Goal: Information Seeking & Learning: Learn about a topic

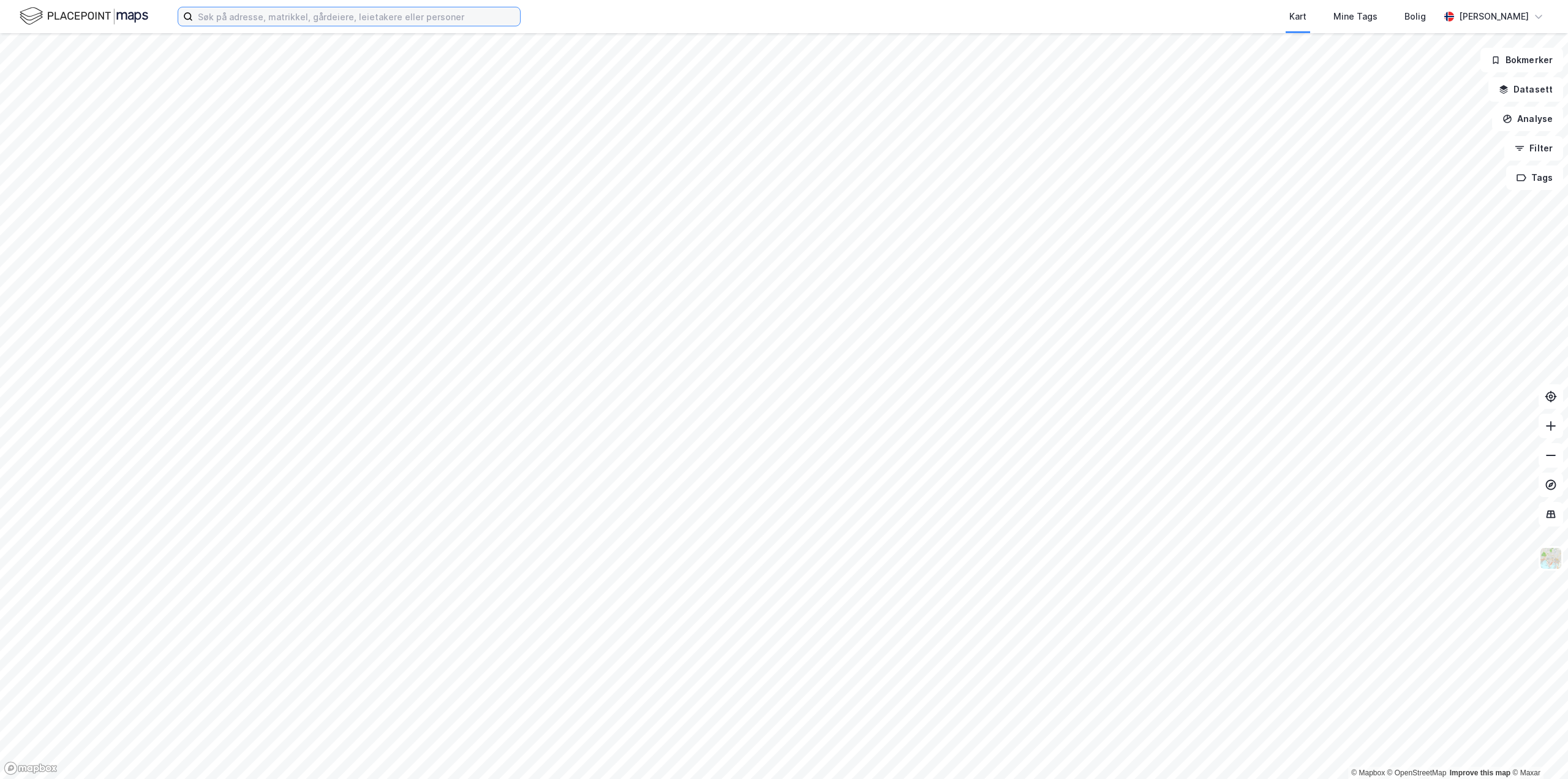
click at [377, 13] on input at bounding box center [356, 16] width 327 height 18
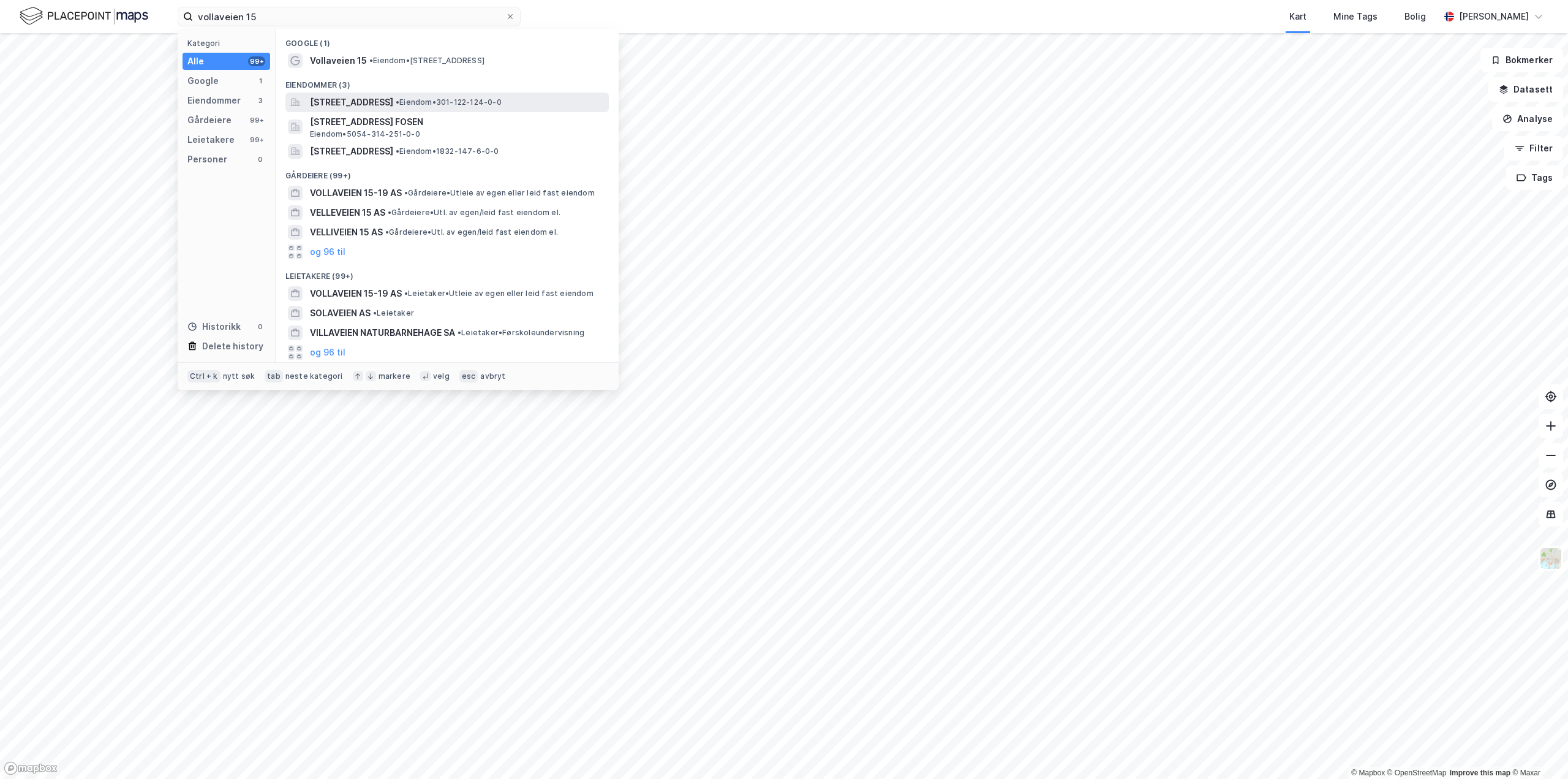
click at [354, 99] on span "[STREET_ADDRESS]" at bounding box center [351, 102] width 83 height 15
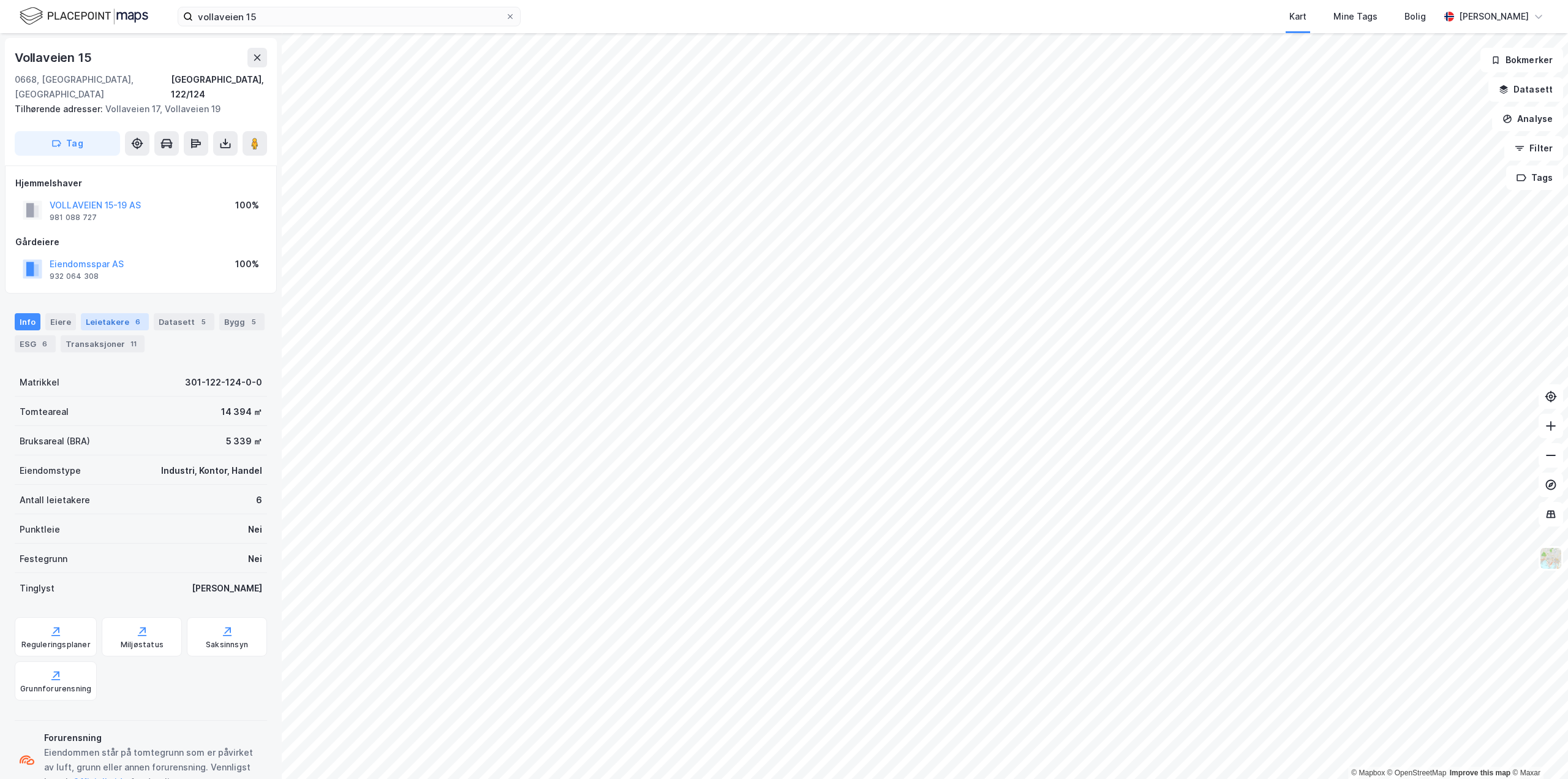
click at [111, 313] on div "Leietakere 6" at bounding box center [115, 321] width 68 height 17
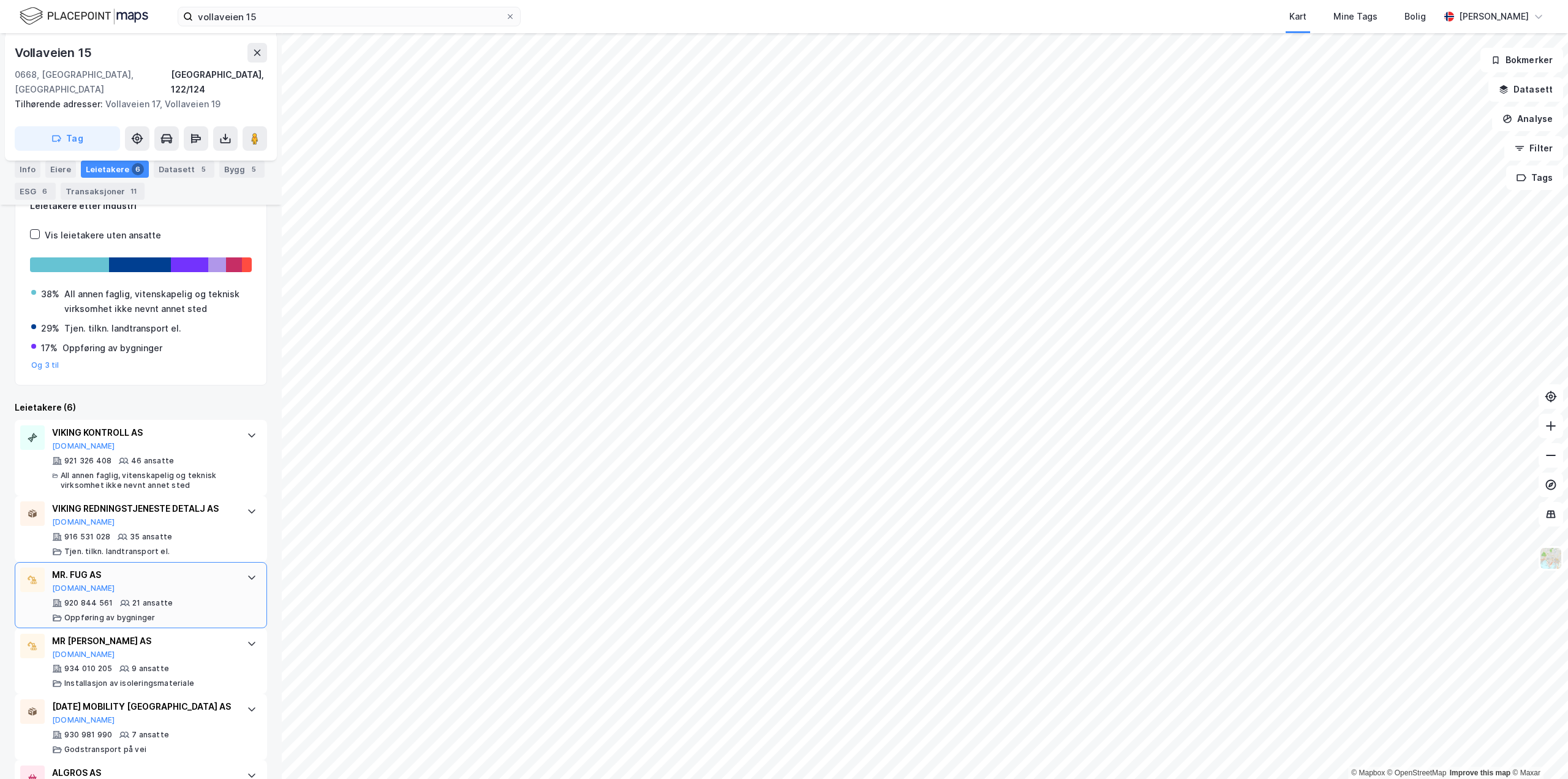
scroll to position [232, 0]
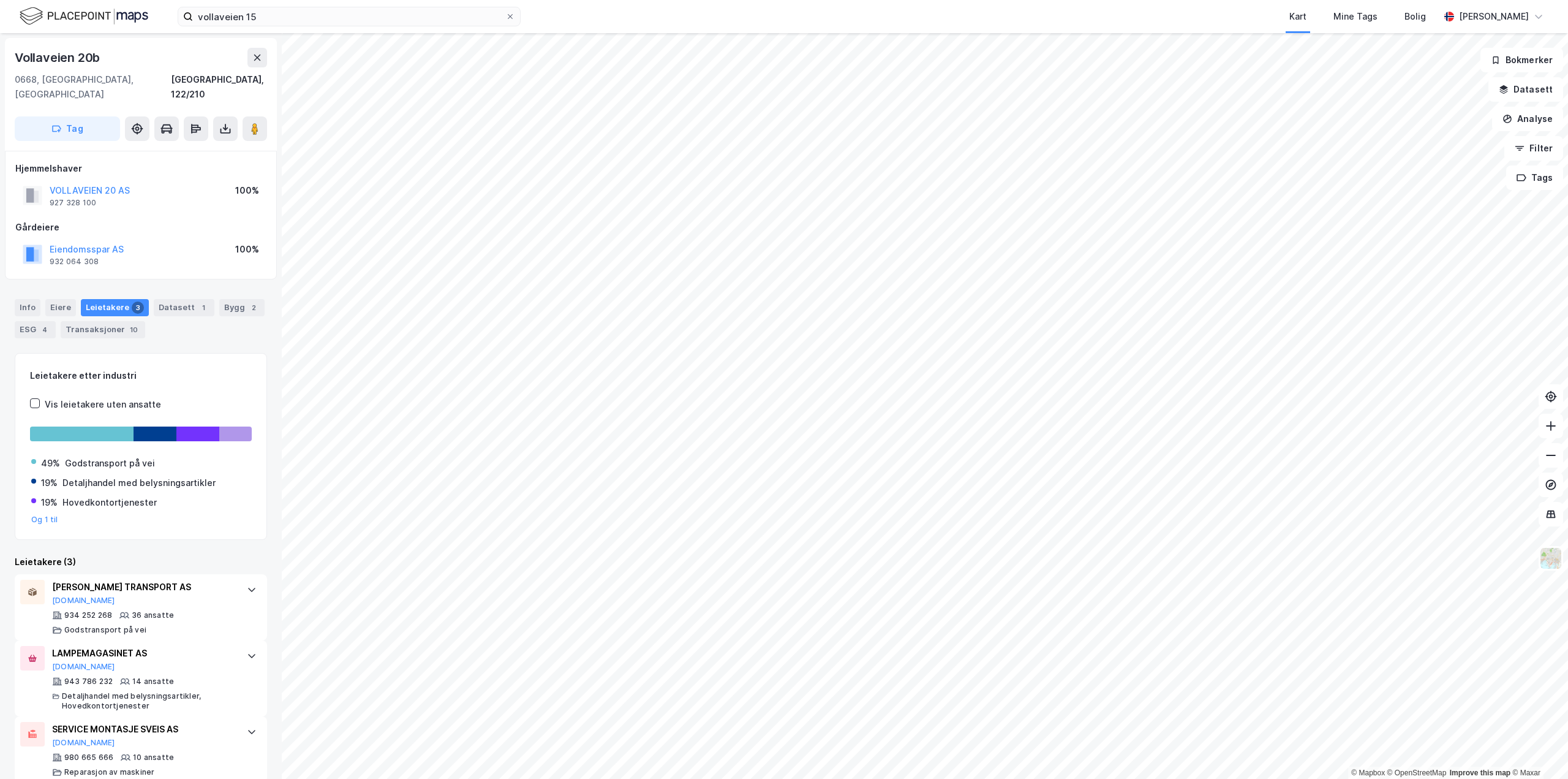
scroll to position [4, 0]
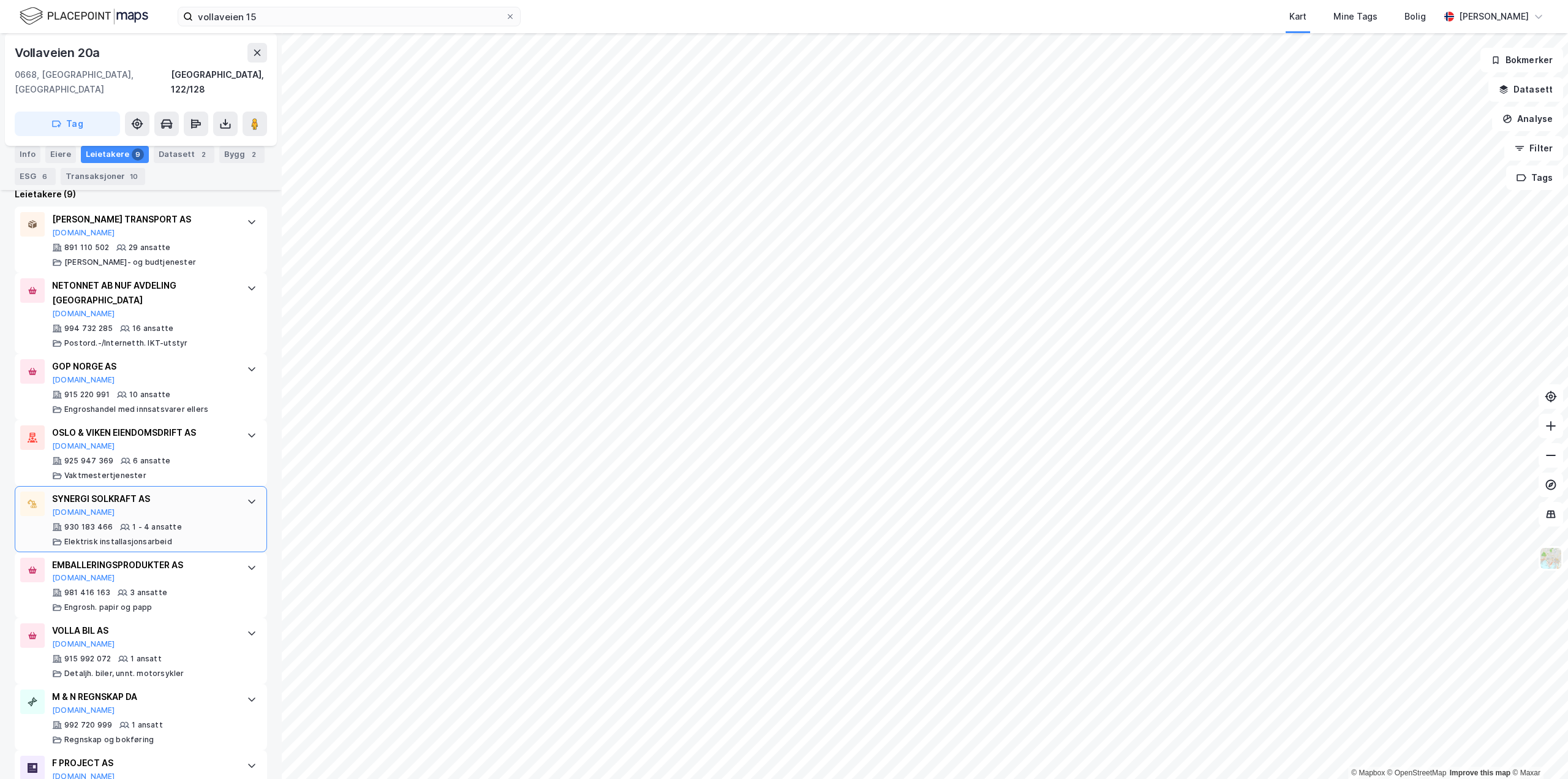
scroll to position [391, 0]
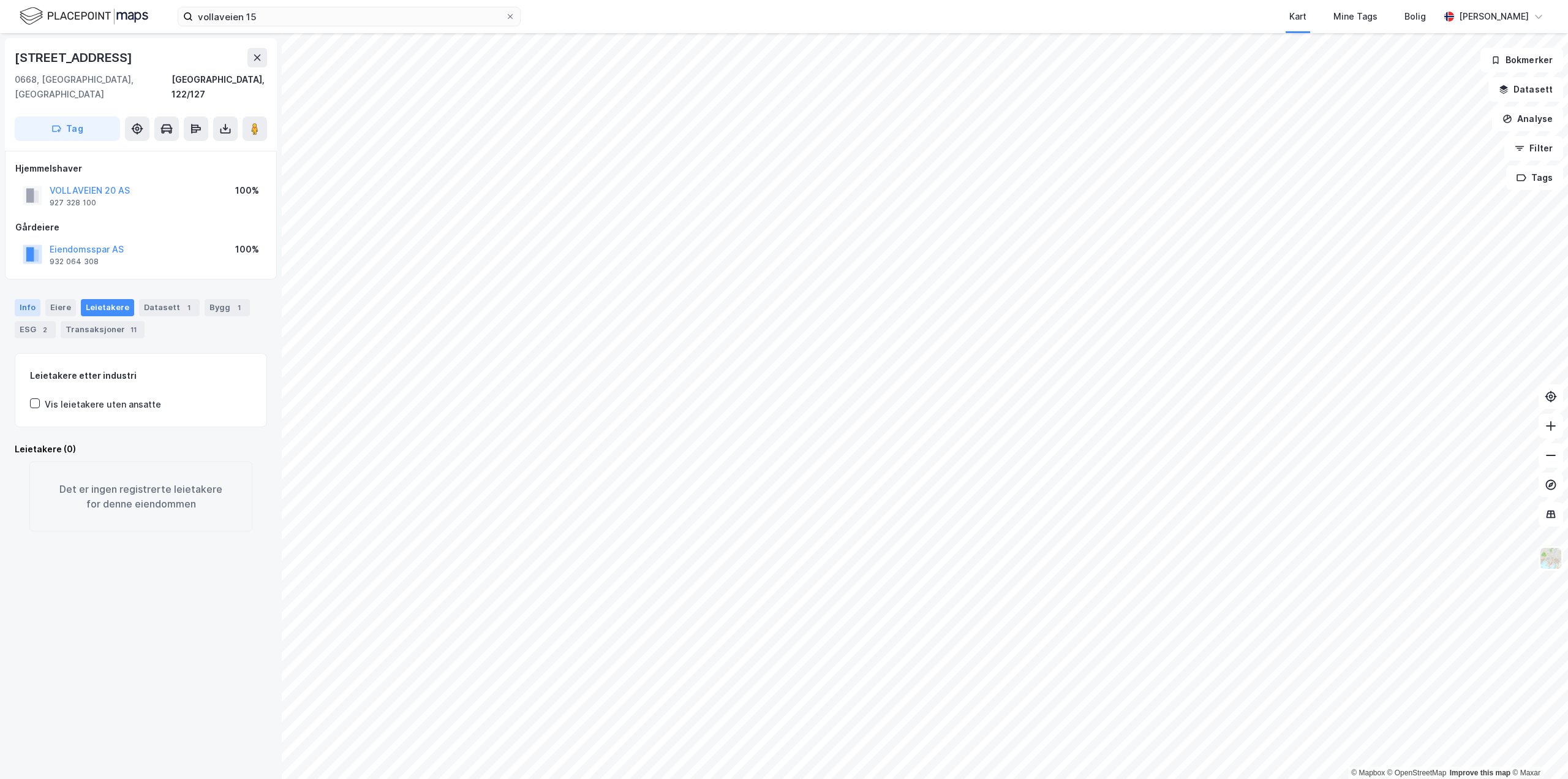
click at [31, 299] on div "Info" at bounding box center [27, 307] width 26 height 17
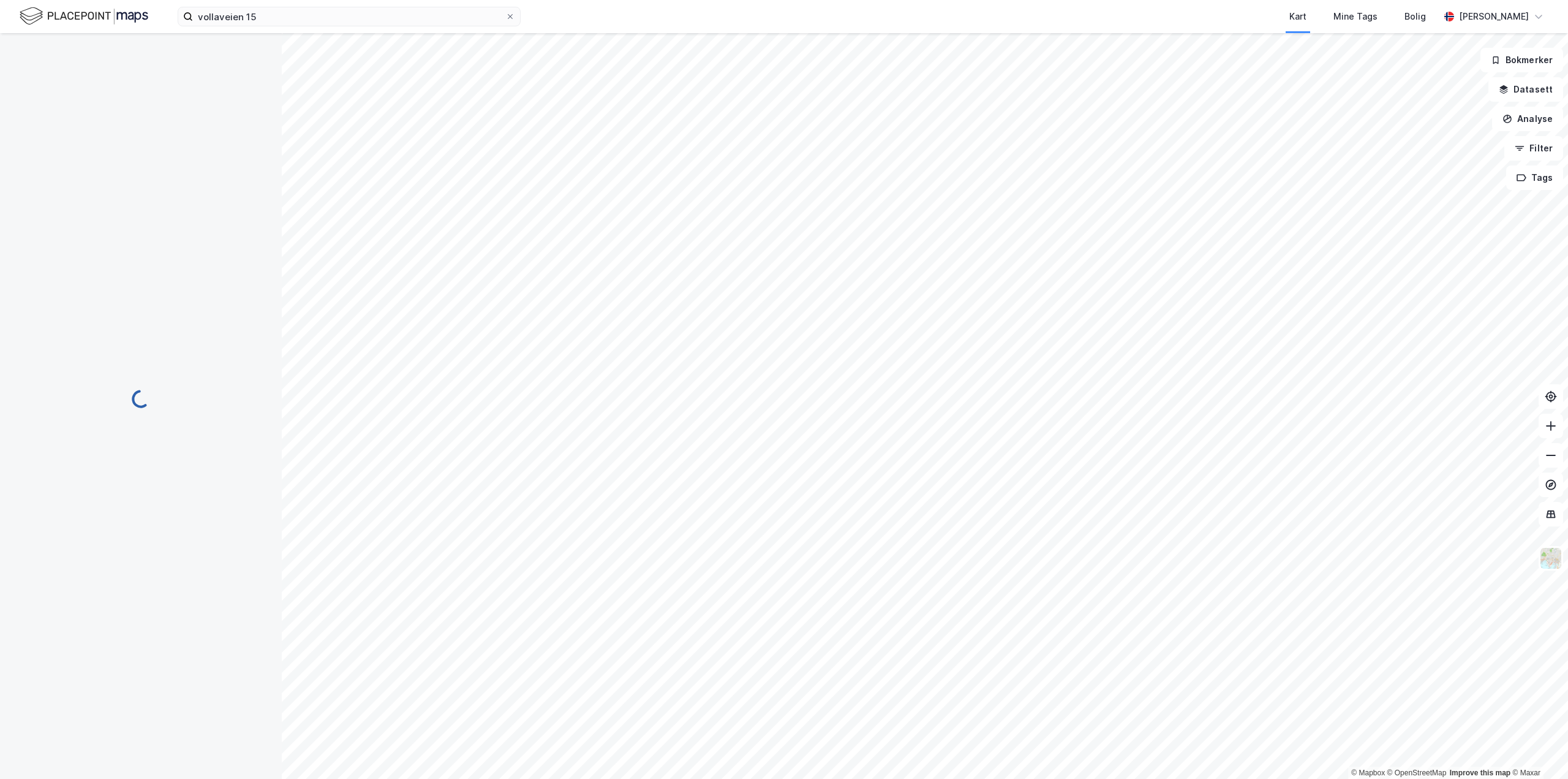
scroll to position [11, 0]
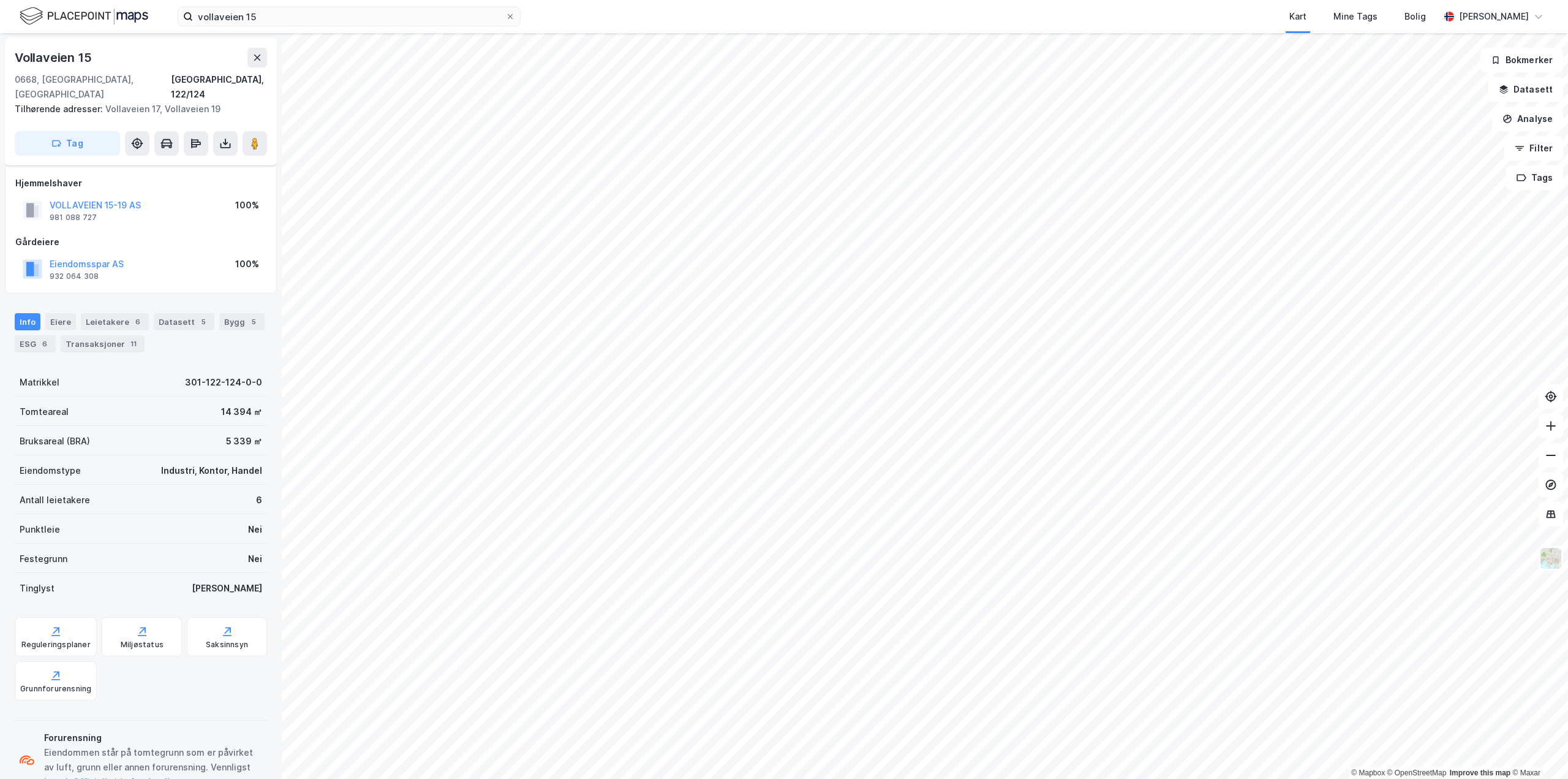
scroll to position [11, 0]
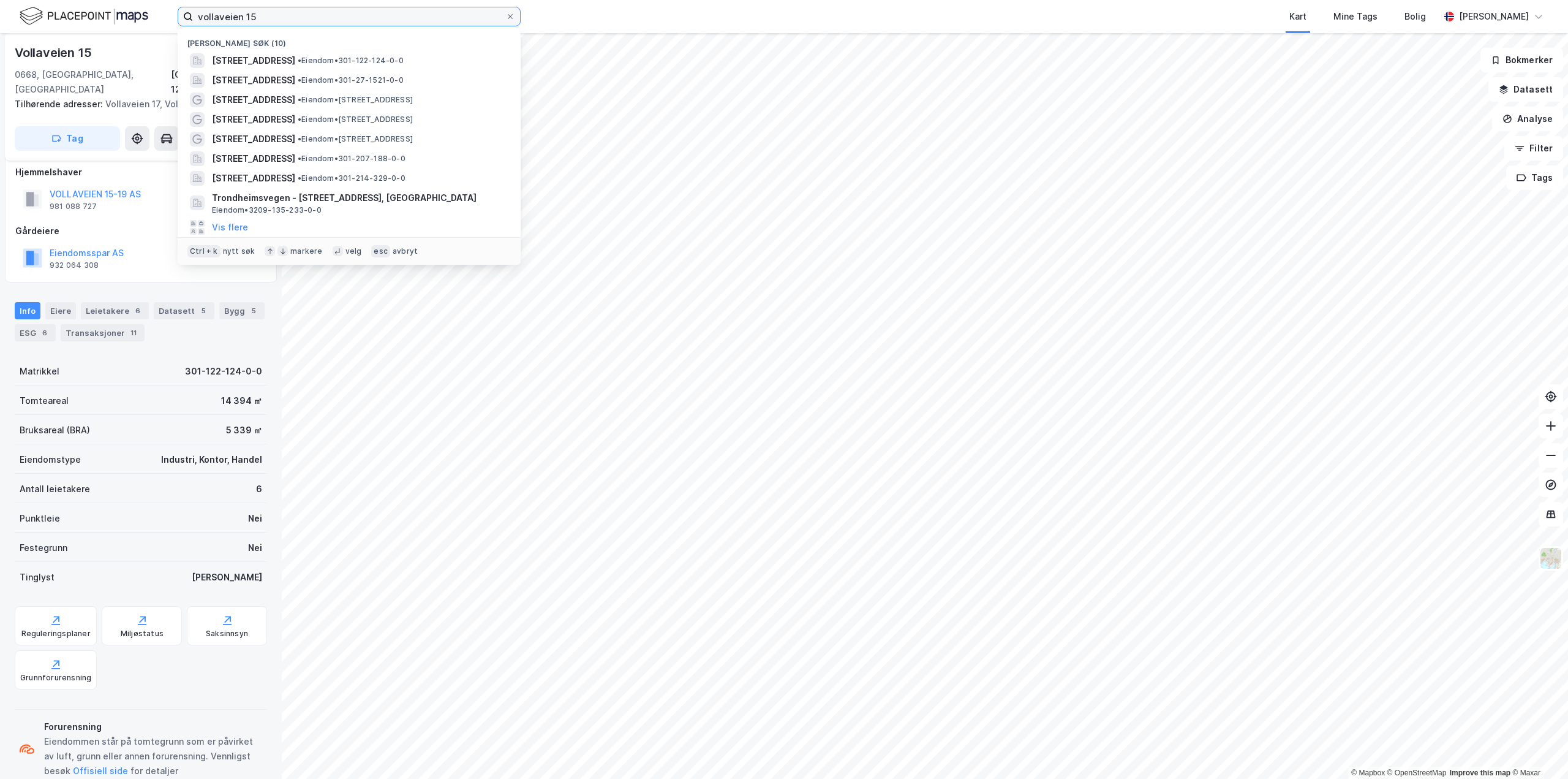
drag, startPoint x: 293, startPoint y: 17, endPoint x: 31, endPoint y: 35, distance: 262.6
click at [31, 28] on div "vollaveien 15 Nylige søk (10) Vollaveien 15, 0668, OSLO, OSLO • Eiendom • 301-1…" at bounding box center [784, 16] width 1568 height 33
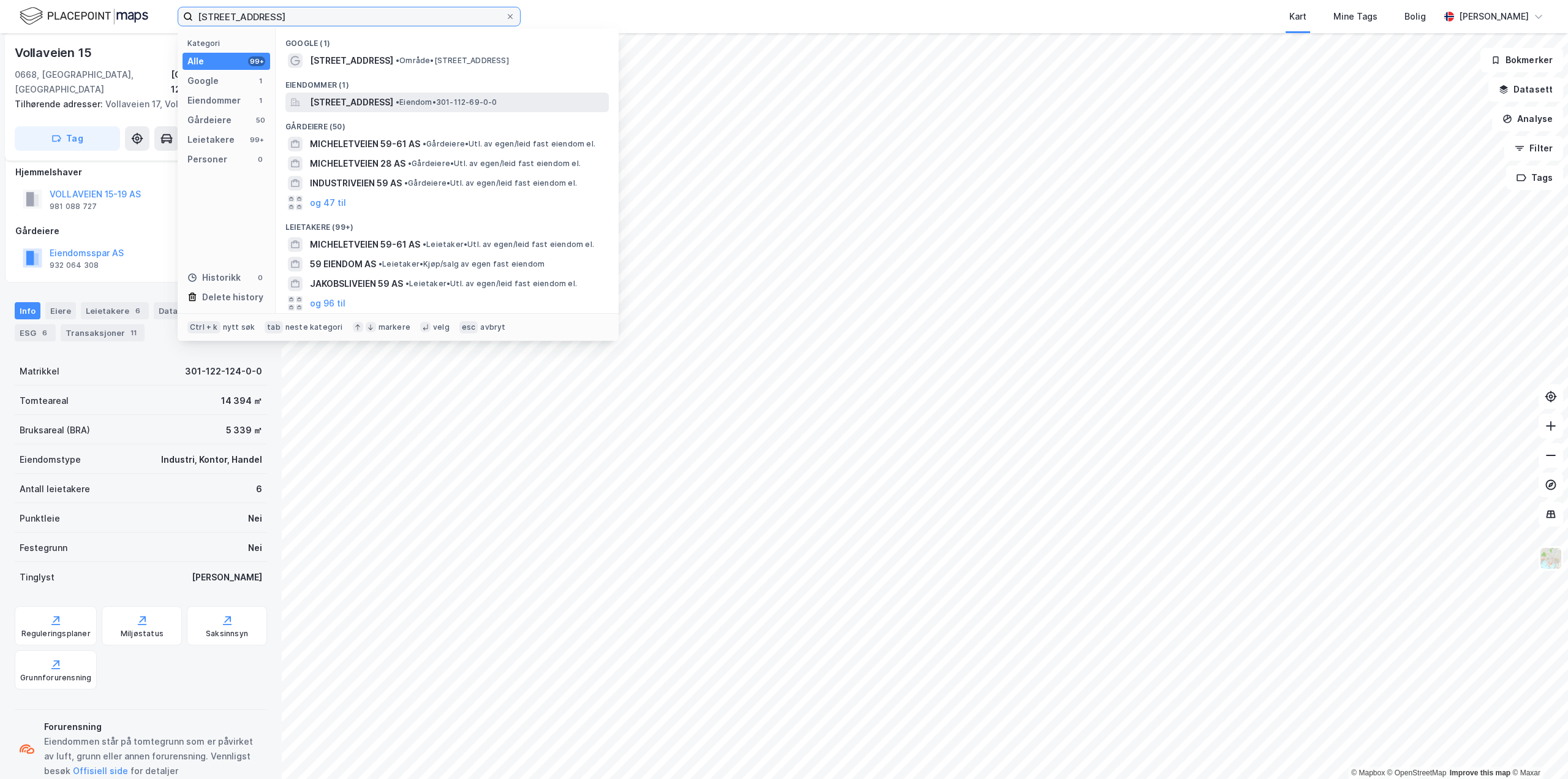
type input "micheletveien 59"
click at [378, 99] on span "[STREET_ADDRESS]" at bounding box center [351, 102] width 83 height 15
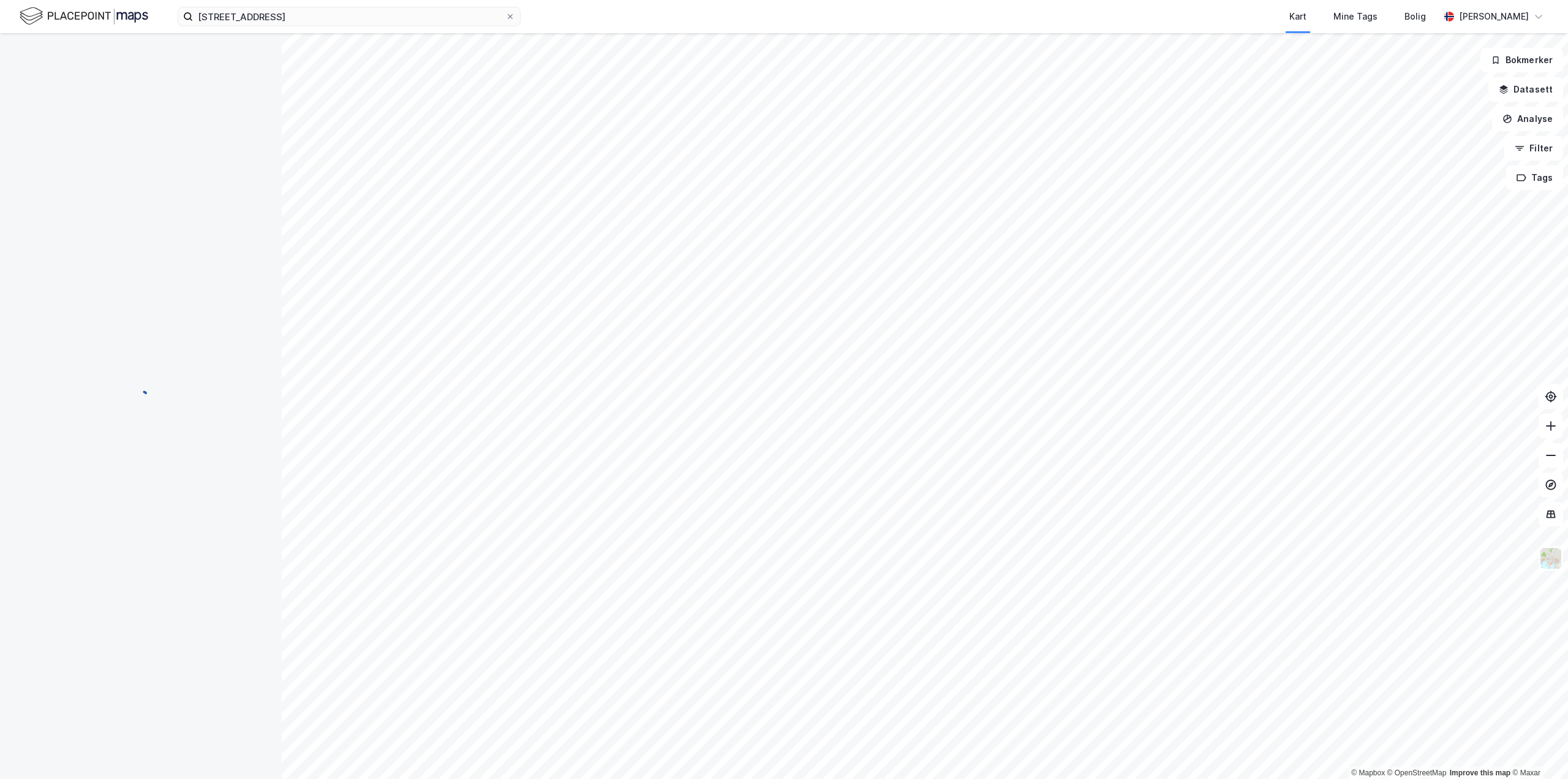
scroll to position [11, 0]
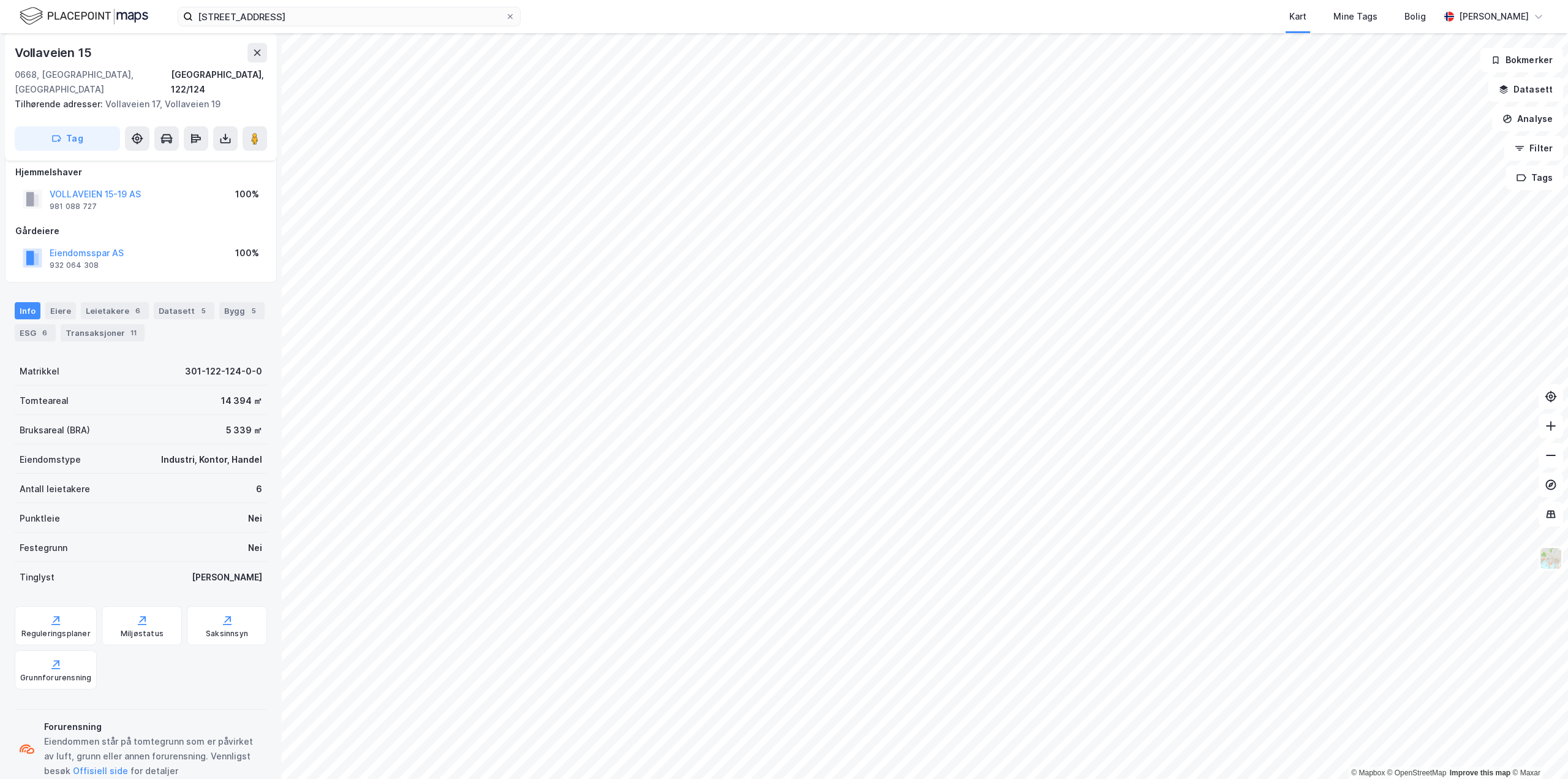
scroll to position [11, 0]
click at [106, 324] on div "Transaksjoner 11" at bounding box center [103, 332] width 84 height 17
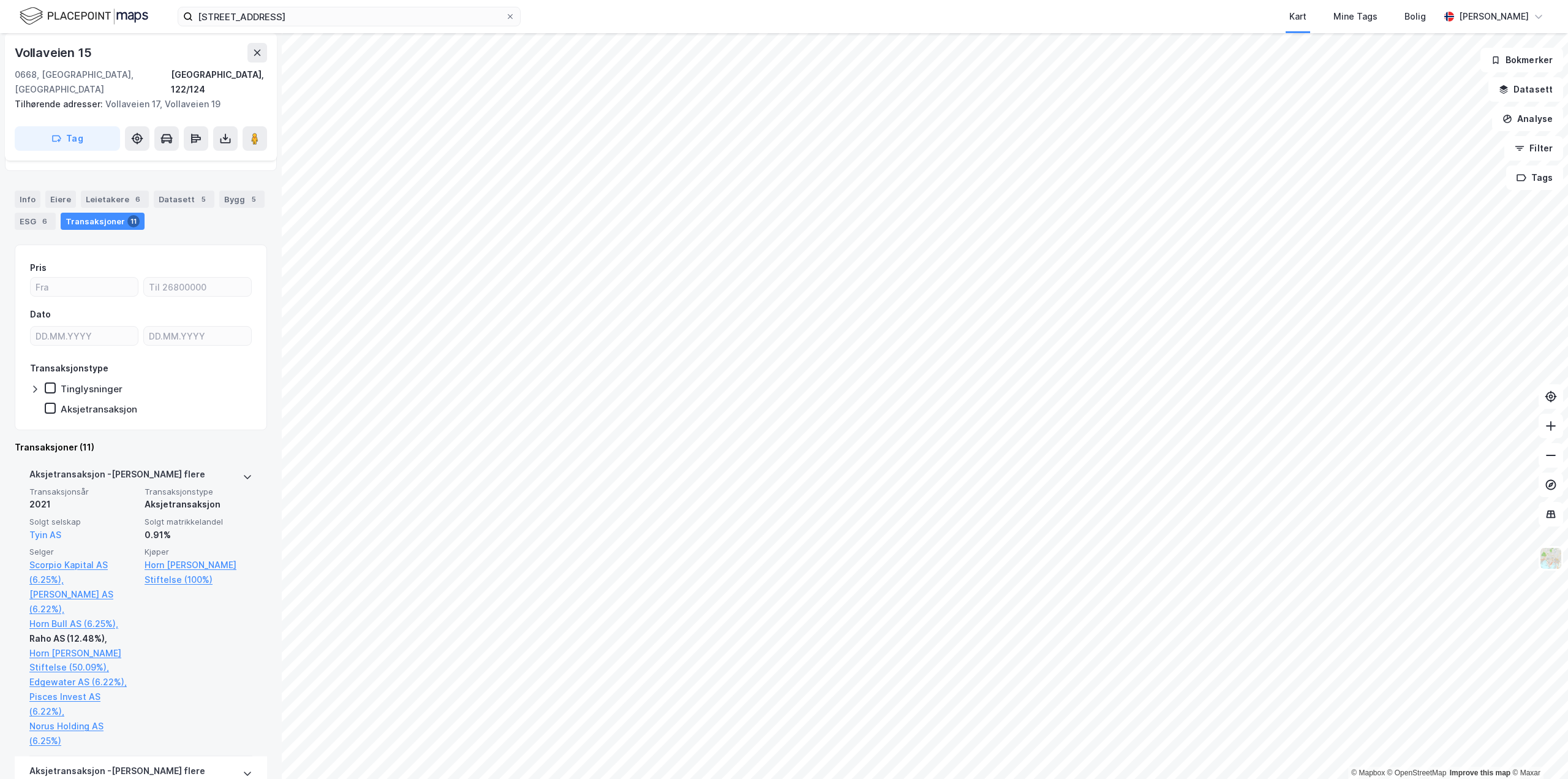
scroll to position [184, 0]
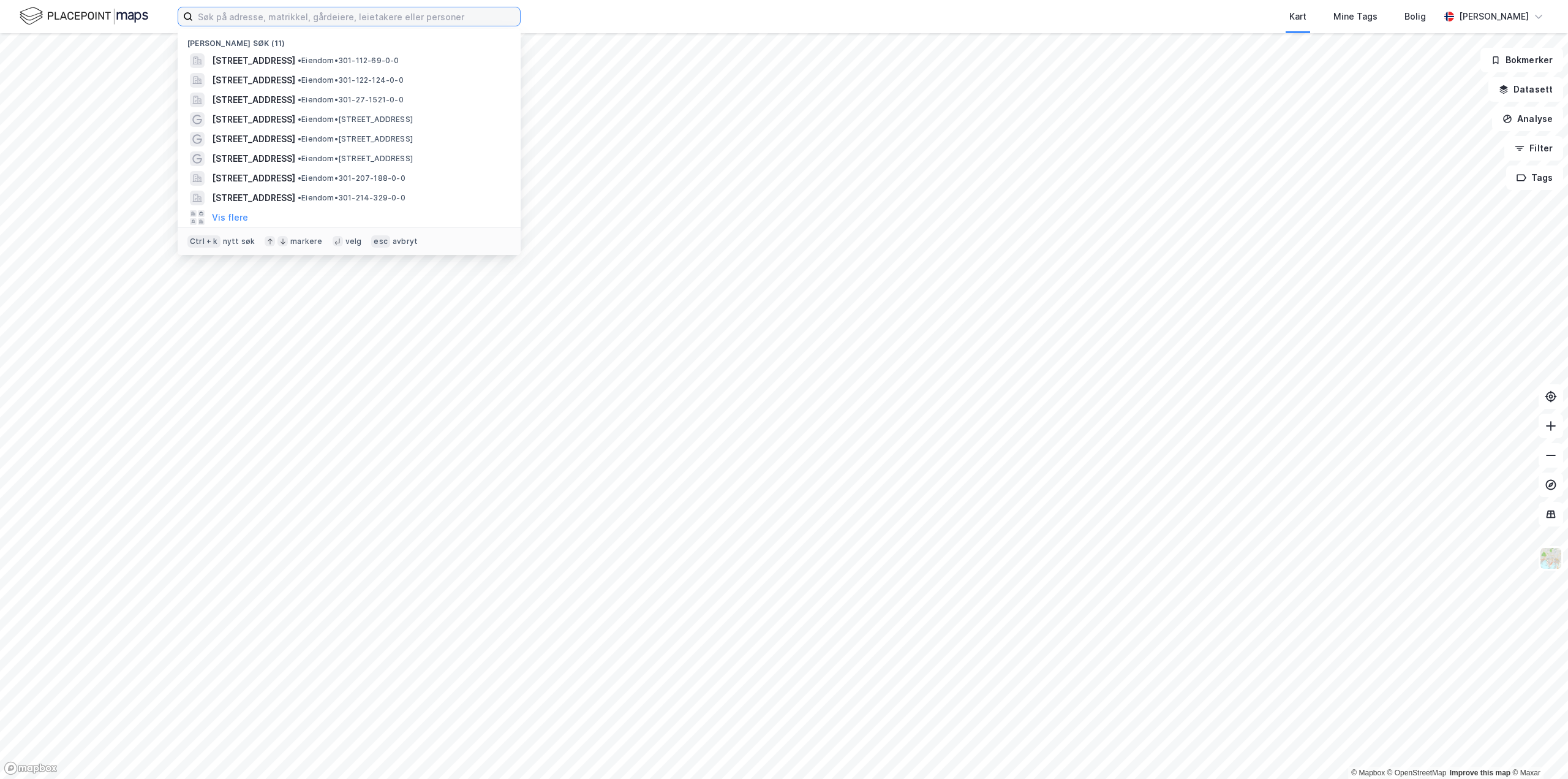
click at [277, 21] on input at bounding box center [356, 16] width 327 height 18
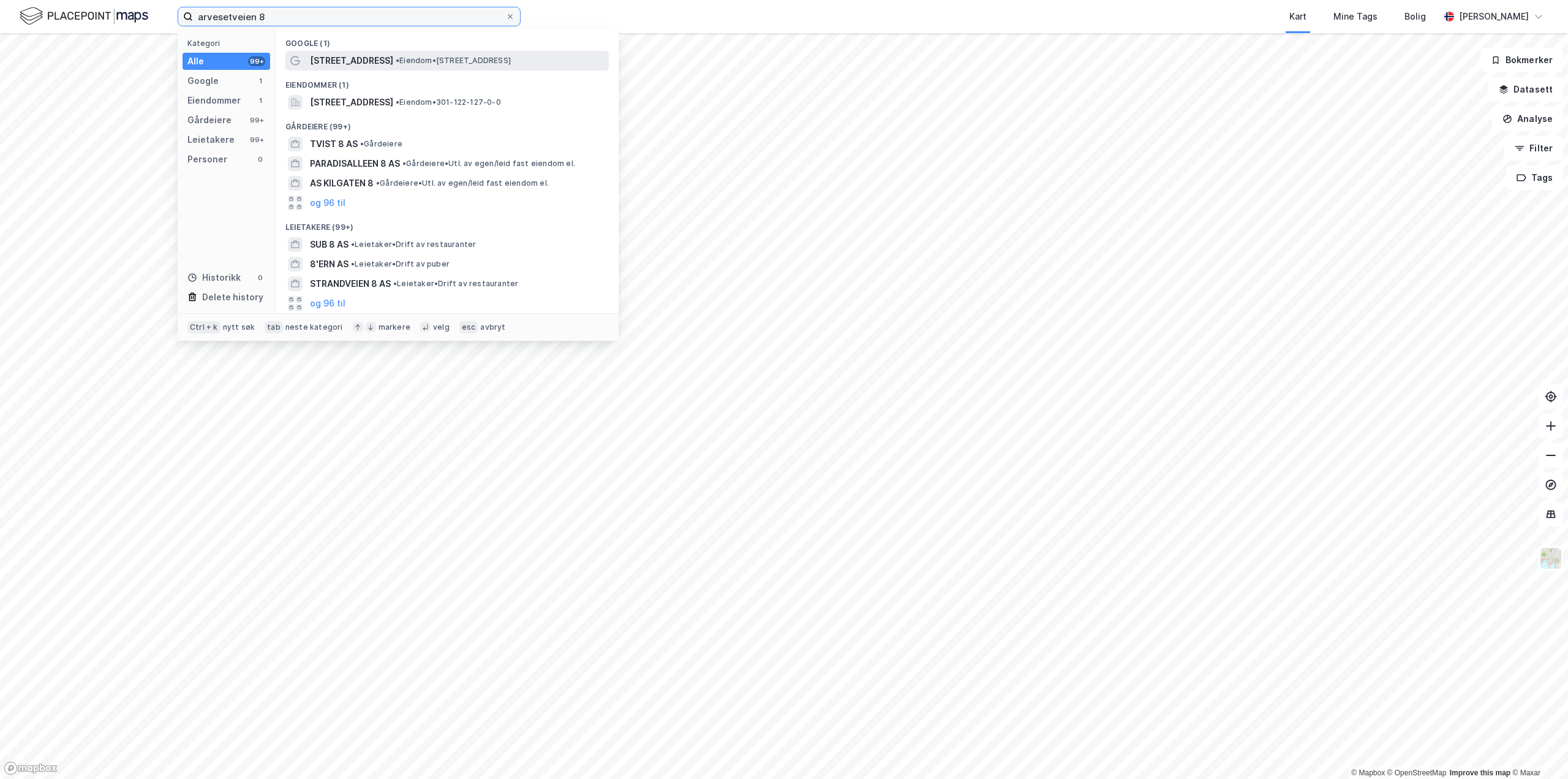
type input "arvesetveien 8"
click at [400, 65] on span "• Eiendom • [STREET_ADDRESS]" at bounding box center [453, 60] width 115 height 10
